Goal: Information Seeking & Learning: Learn about a topic

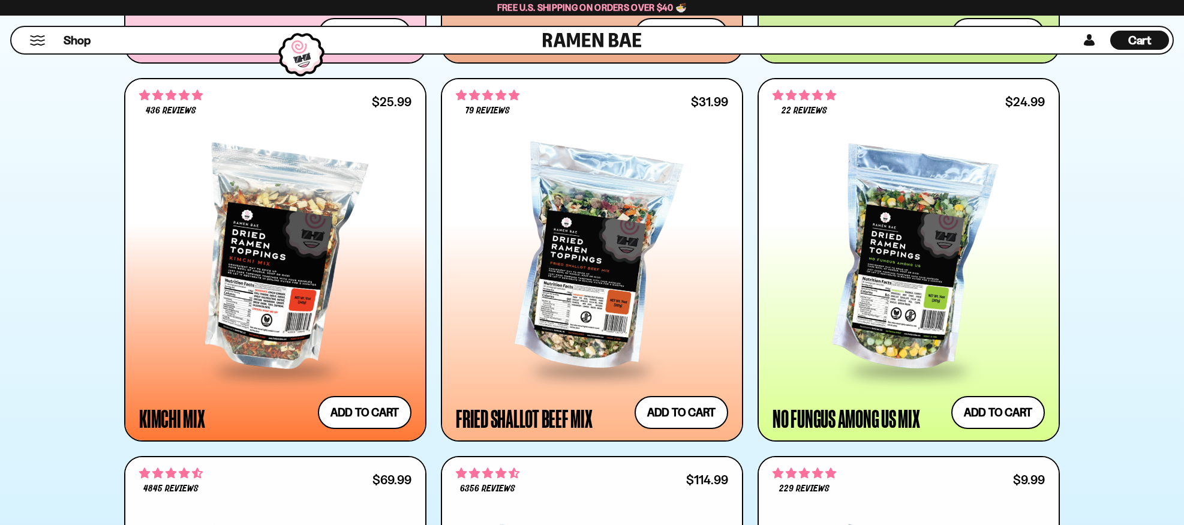
scroll to position [1032, 0]
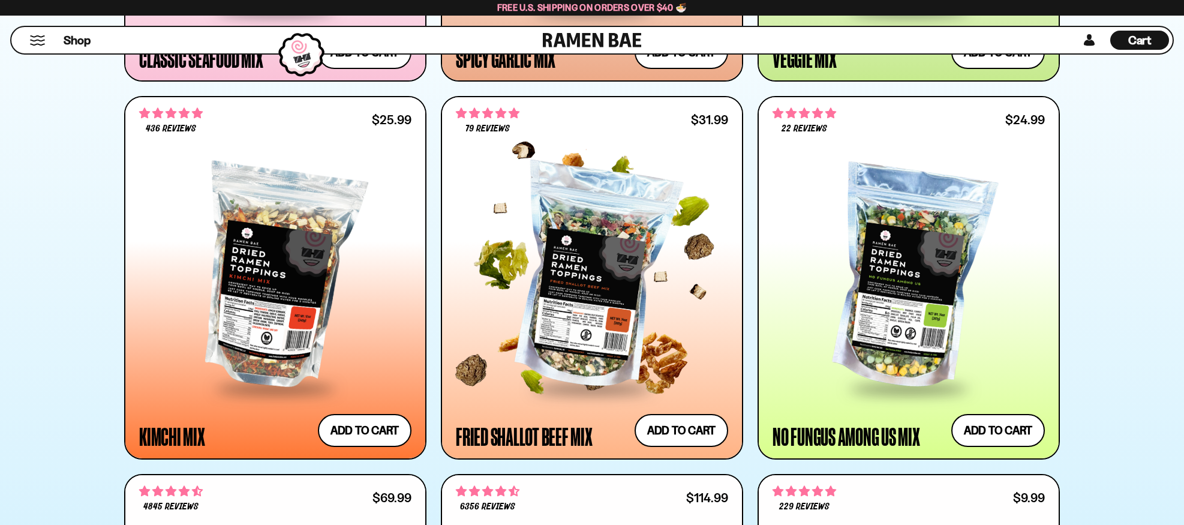
click at [609, 251] on div at bounding box center [592, 278] width 272 height 218
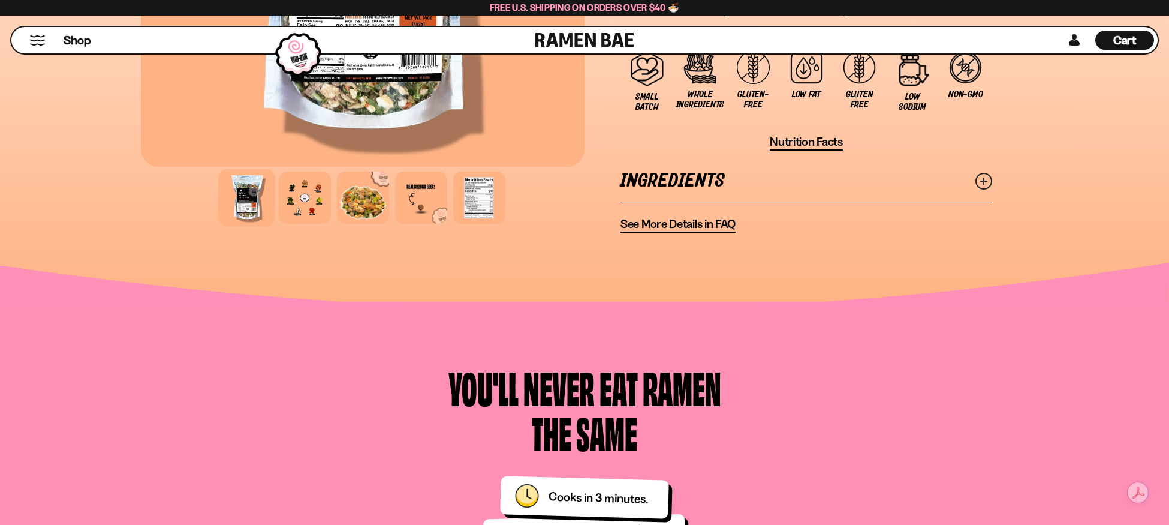
scroll to position [1039, 0]
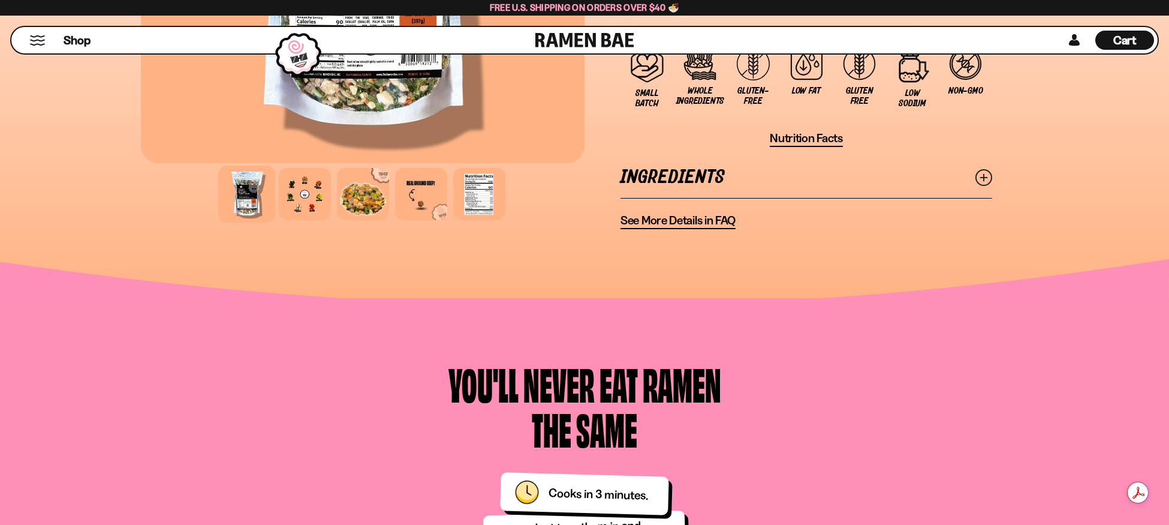
click at [813, 136] on span "Nutrition Facts" at bounding box center [806, 138] width 73 height 15
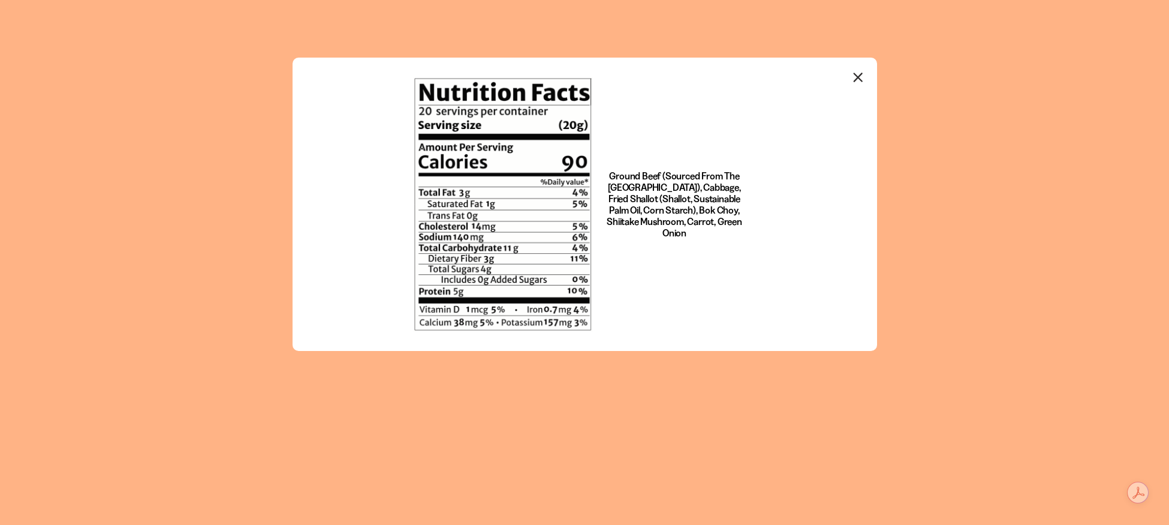
scroll to position [0, 0]
click at [857, 71] on icon "Close modal" at bounding box center [859, 77] width 18 height 18
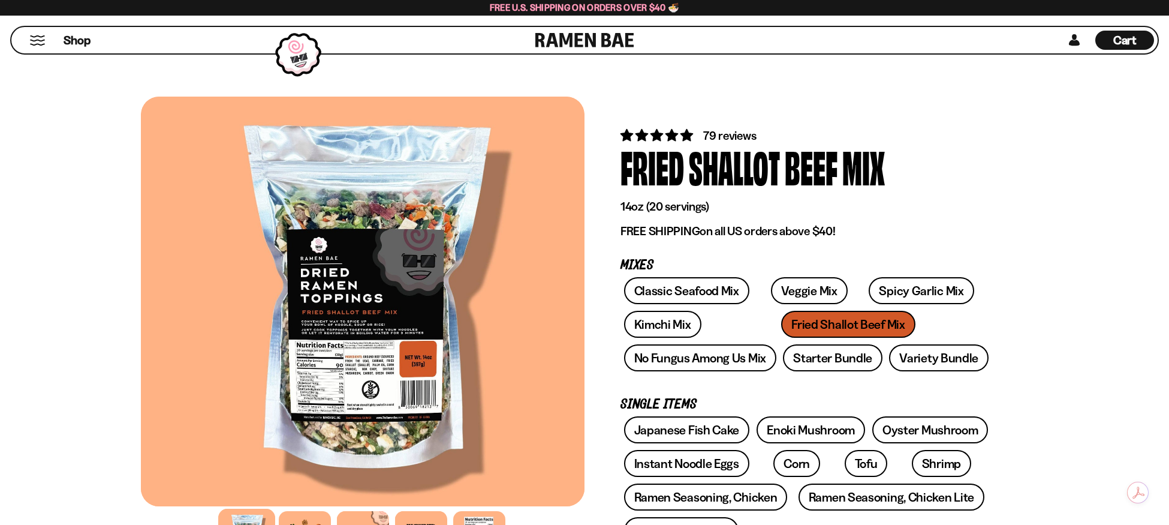
scroll to position [1039, 0]
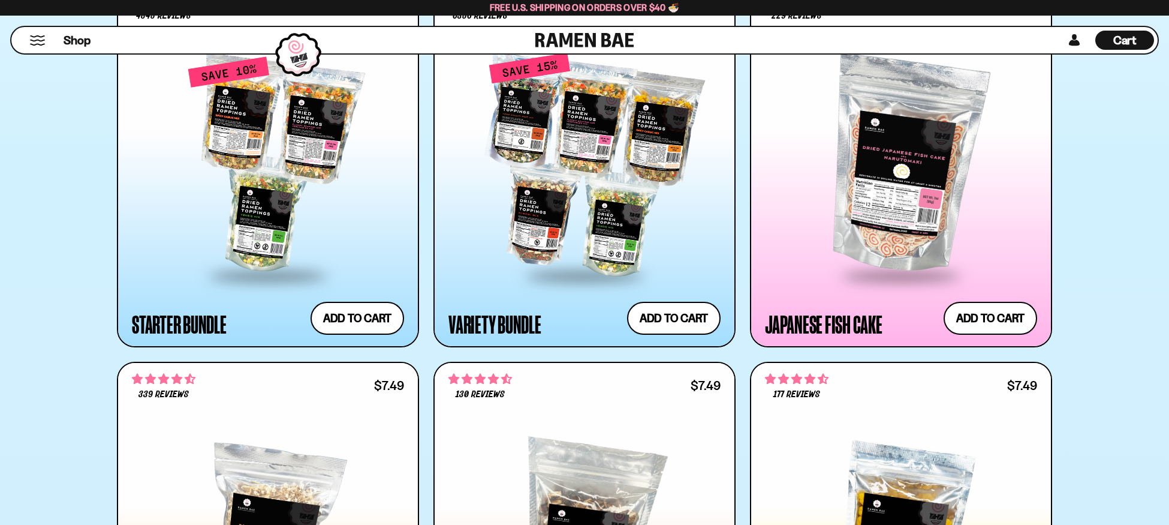
scroll to position [1520, 0]
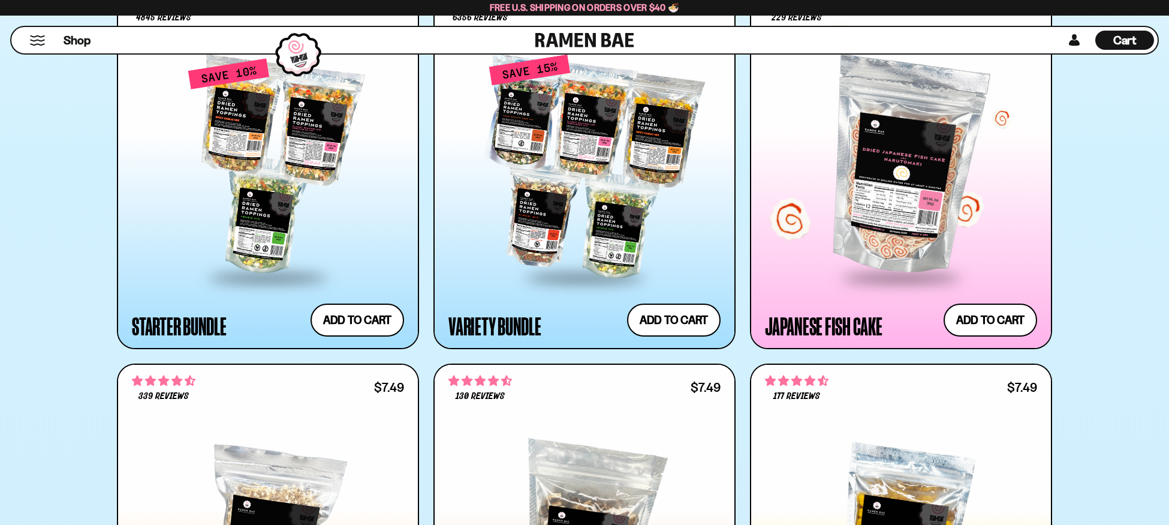
click at [918, 193] on div at bounding box center [901, 167] width 272 height 218
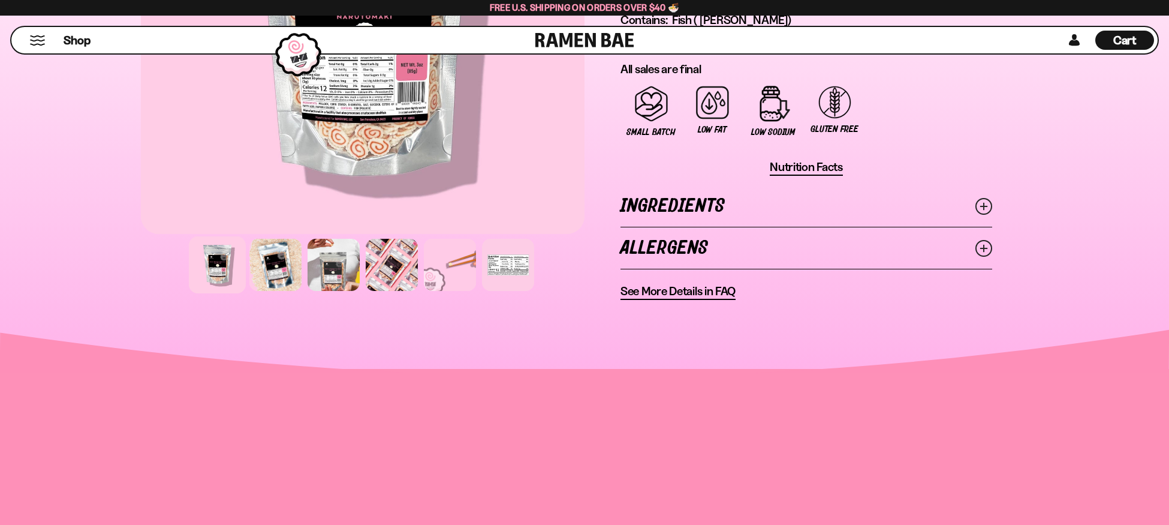
scroll to position [846, 0]
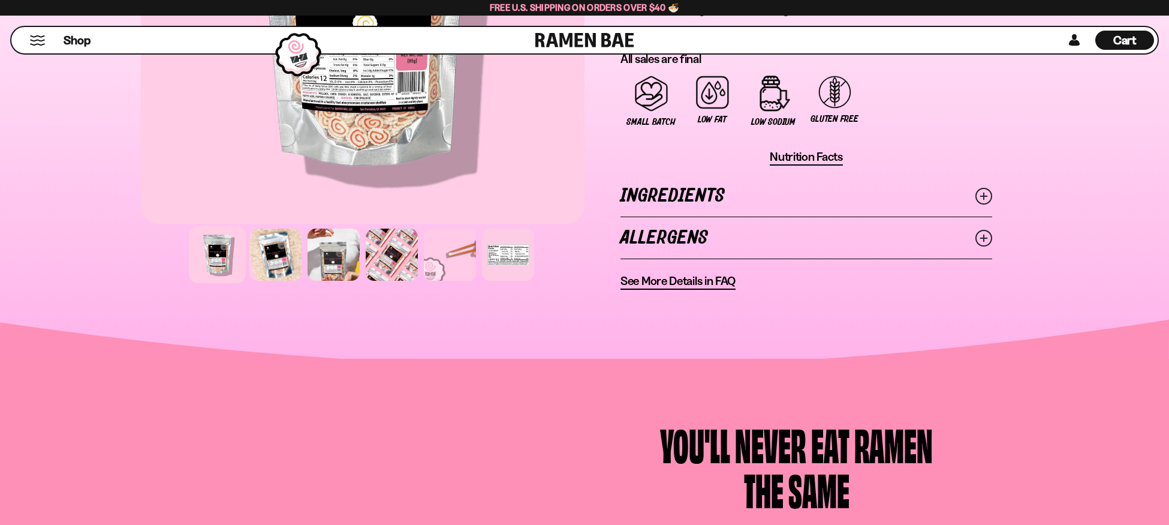
click at [817, 159] on span "Nutrition Facts" at bounding box center [806, 156] width 73 height 15
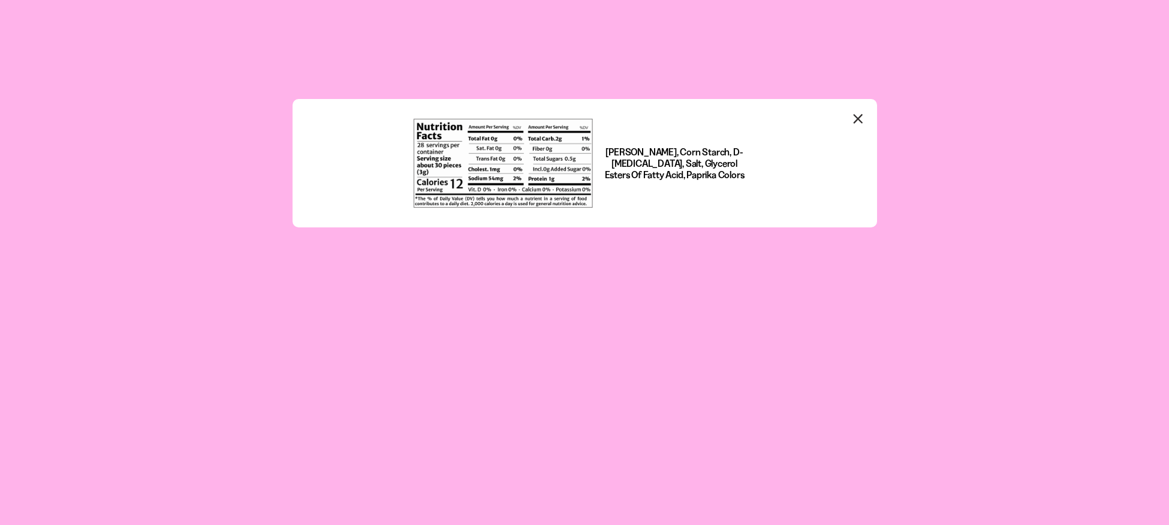
click at [859, 114] on icon "Close modal" at bounding box center [859, 119] width 18 height 18
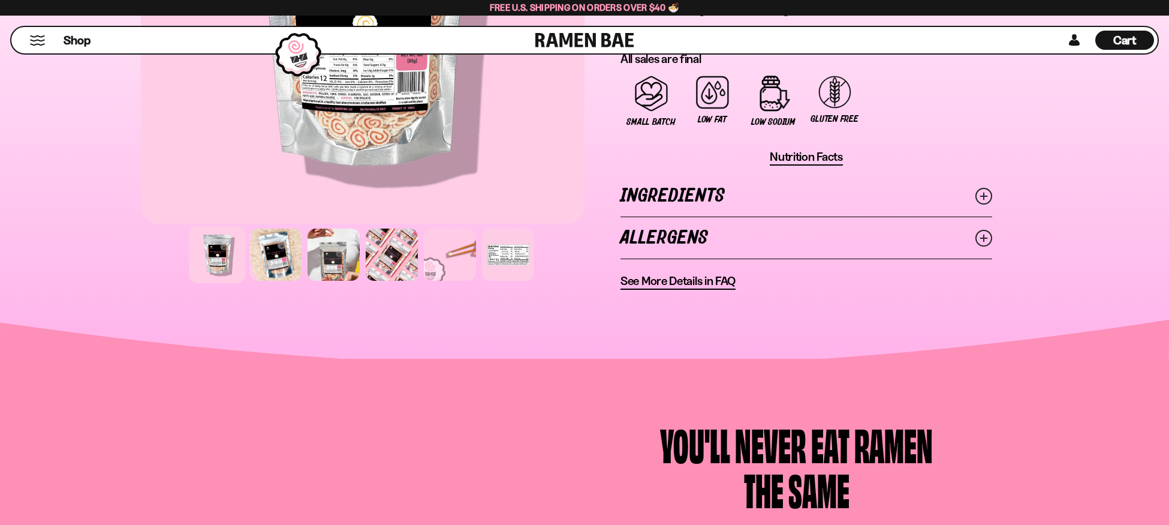
scroll to position [847, 0]
click at [789, 159] on span "Nutrition Facts" at bounding box center [806, 156] width 73 height 15
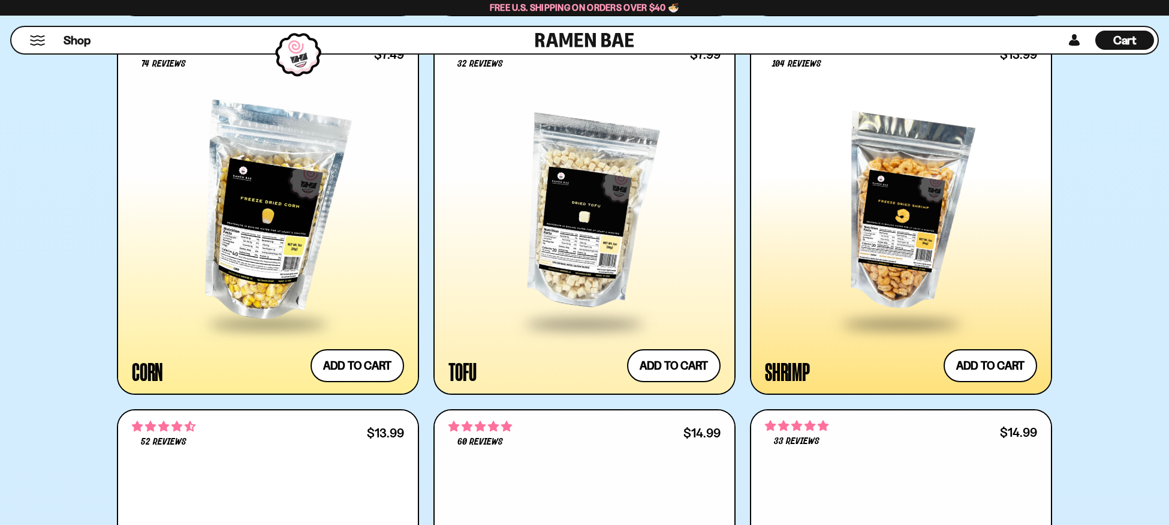
scroll to position [2295, 0]
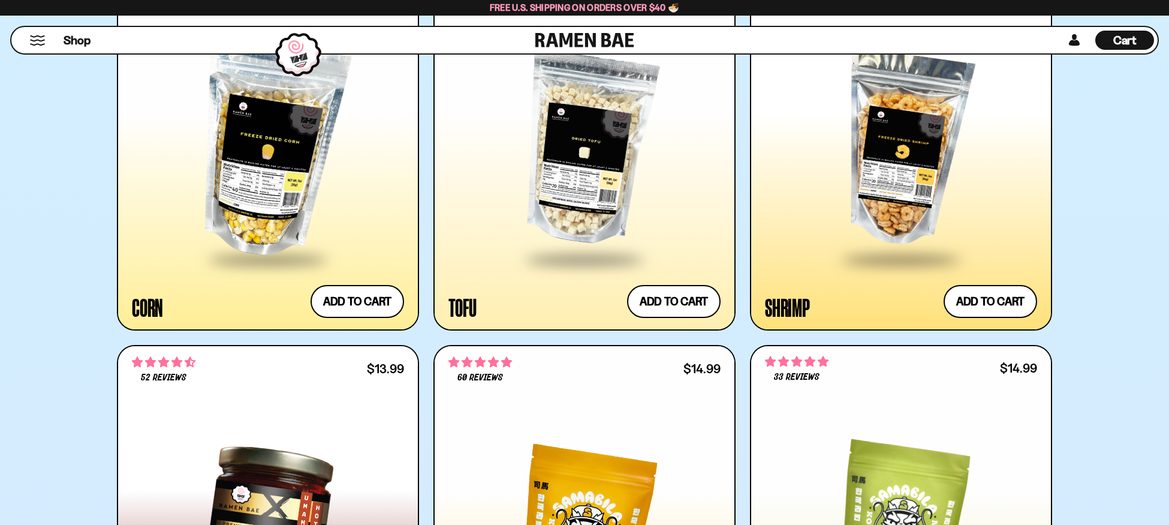
click at [886, 134] on div at bounding box center [901, 149] width 272 height 218
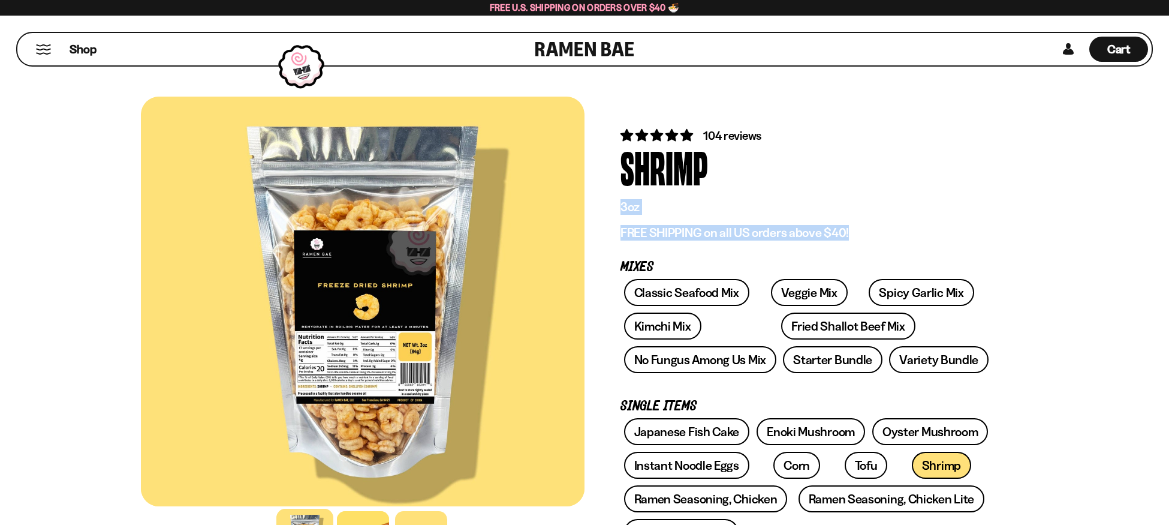
drag, startPoint x: 1003, startPoint y: 180, endPoint x: 994, endPoint y: 238, distance: 58.9
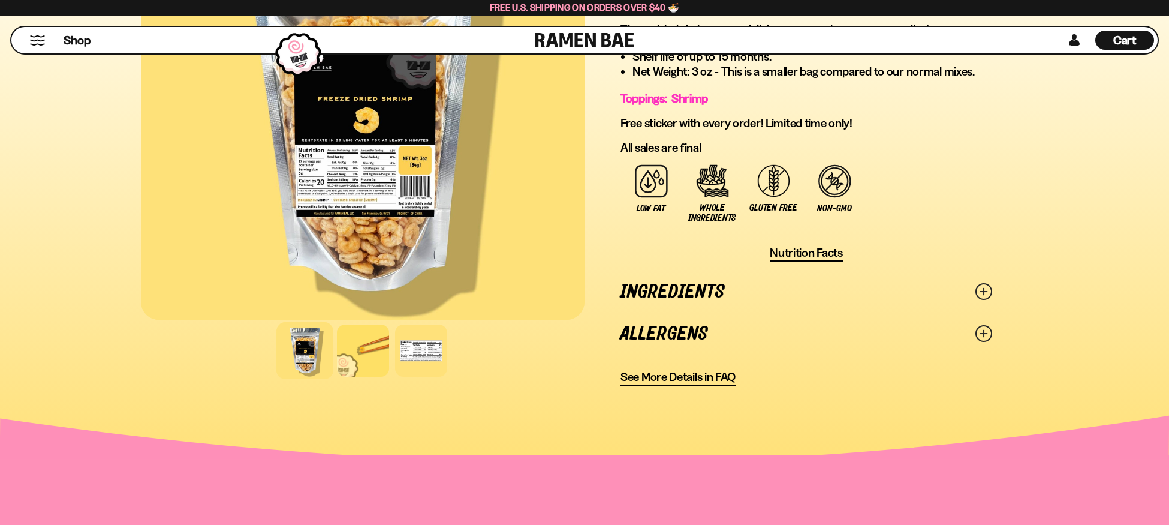
scroll to position [729, 0]
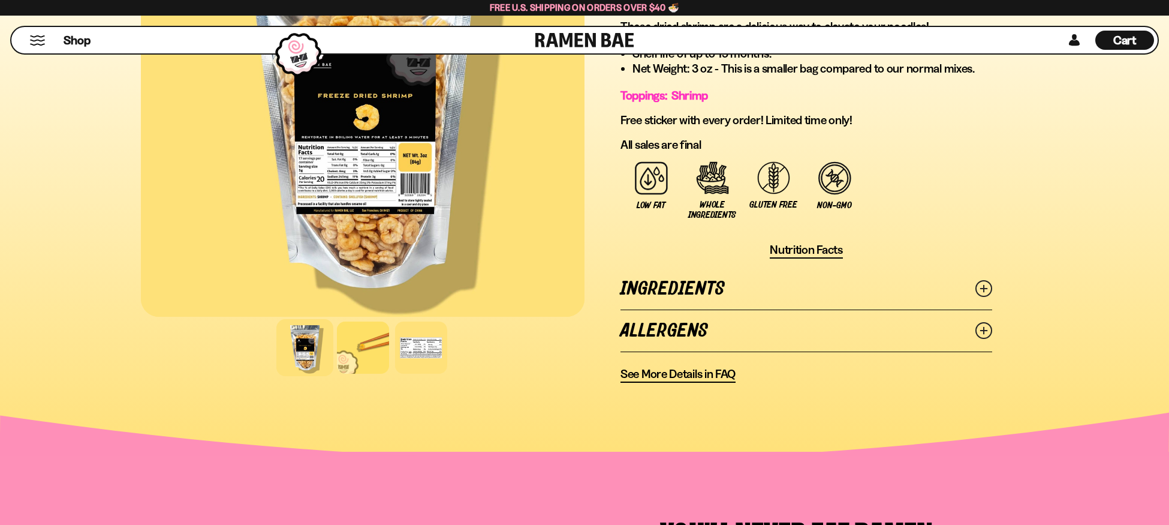
click at [789, 249] on span "Nutrition Facts" at bounding box center [806, 249] width 73 height 15
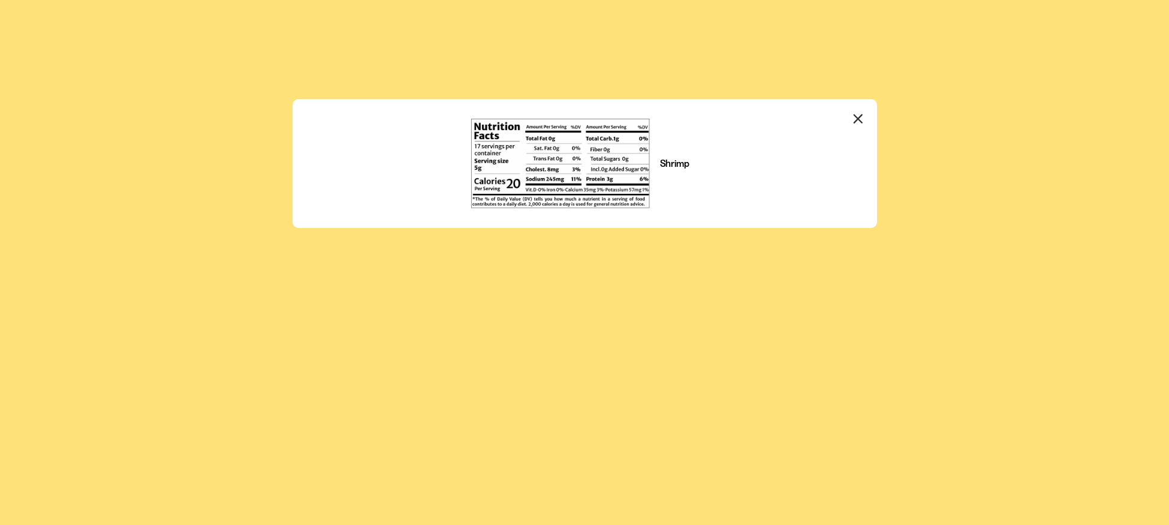
scroll to position [0, 0]
click at [857, 111] on icon "Close modal" at bounding box center [859, 119] width 18 height 18
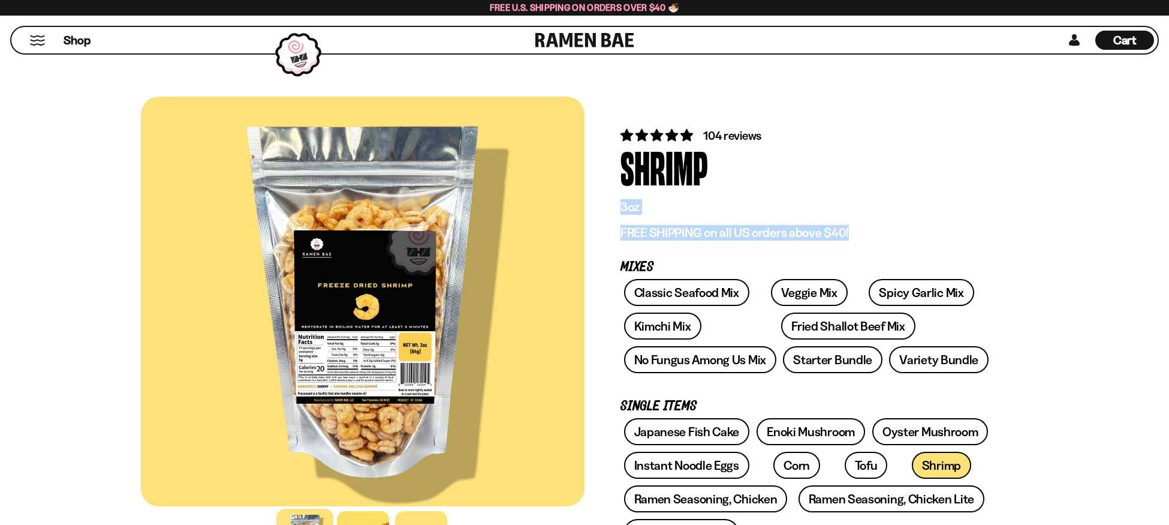
scroll to position [729, 0]
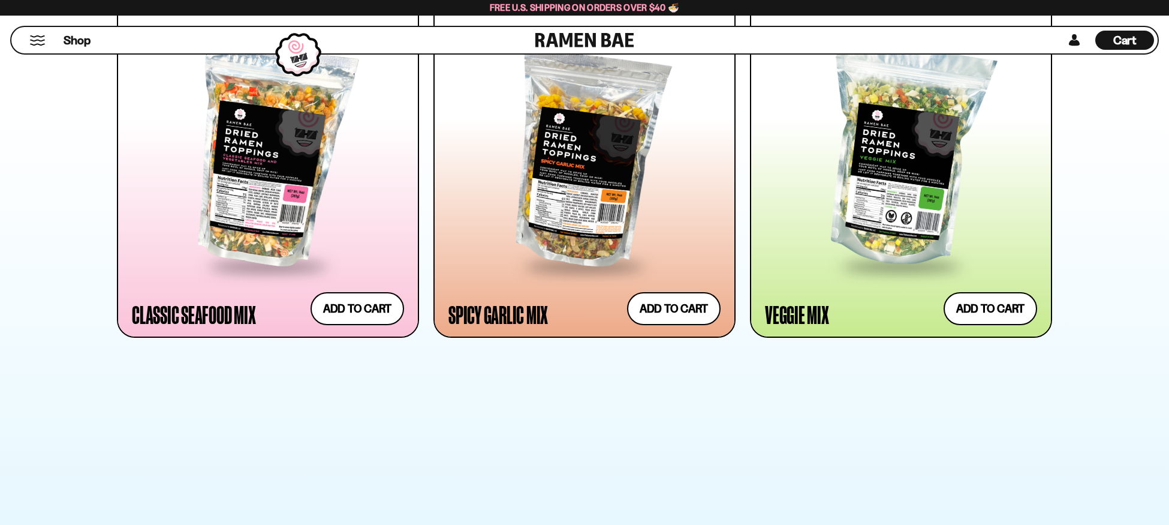
scroll to position [816, 0]
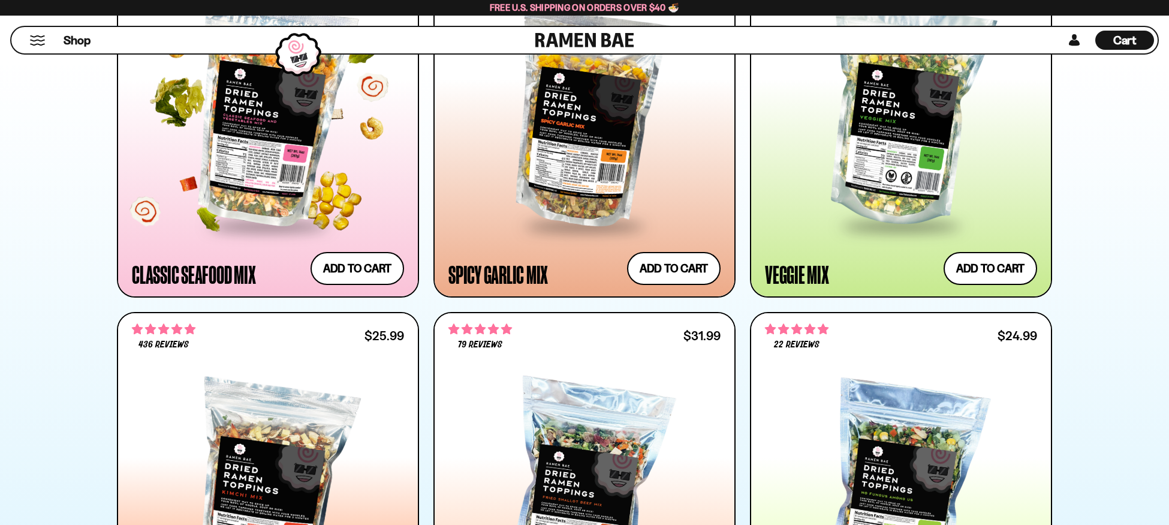
click at [272, 122] on div at bounding box center [268, 115] width 272 height 218
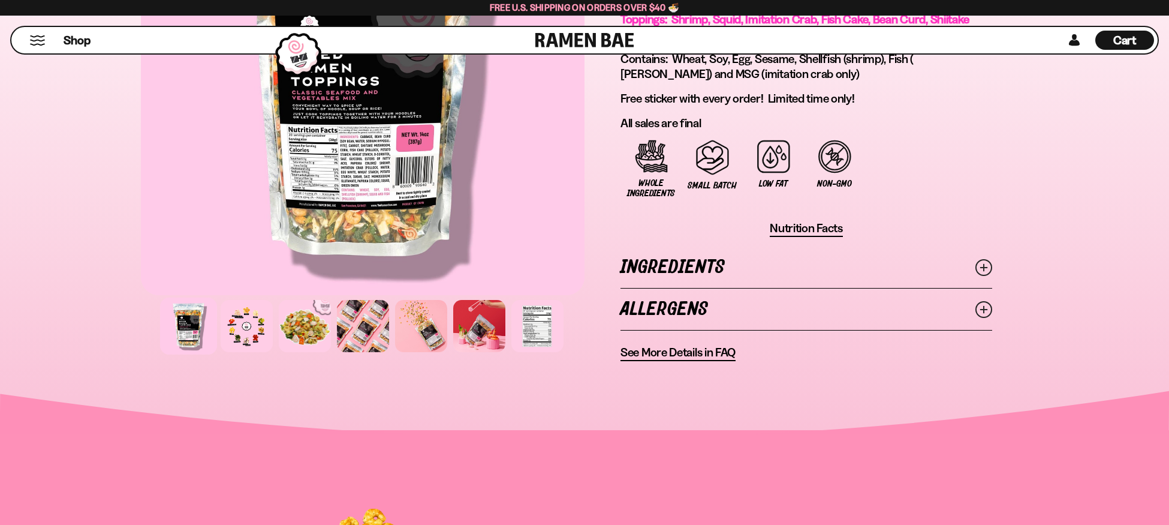
scroll to position [855, 0]
click at [790, 227] on span "Nutrition Facts" at bounding box center [806, 228] width 73 height 15
